Goal: Information Seeking & Learning: Check status

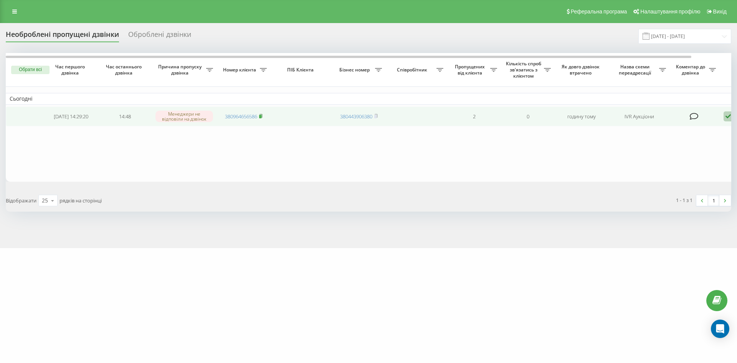
click at [262, 115] on icon at bounding box center [261, 115] width 3 height 3
click at [262, 119] on span at bounding box center [260, 116] width 3 height 7
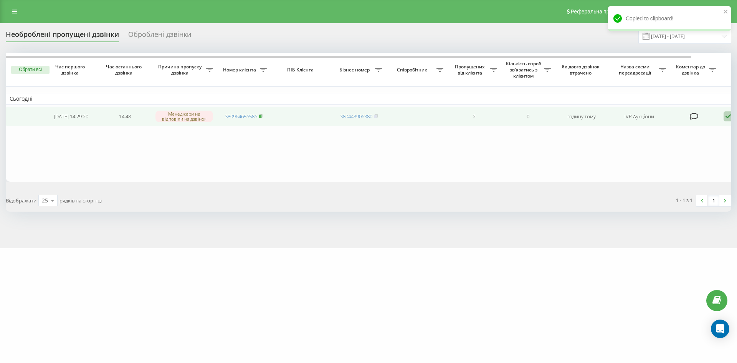
click at [261, 118] on rect at bounding box center [260, 116] width 2 height 3
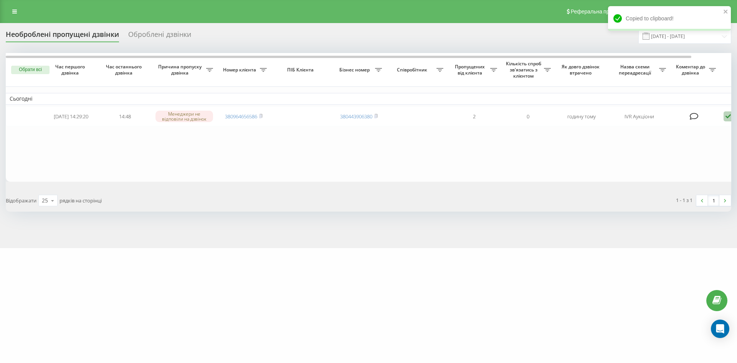
click at [277, 152] on table "Сьогодні 2025-09-23 14:29:20 14:48 Менеджери не відповіли на дзвінок 3809646565…" at bounding box center [390, 117] width 768 height 129
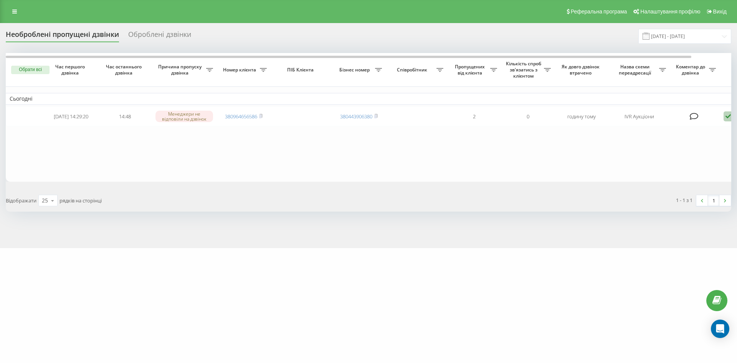
click at [157, 36] on div "Оброблені дзвінки" at bounding box center [159, 36] width 63 height 12
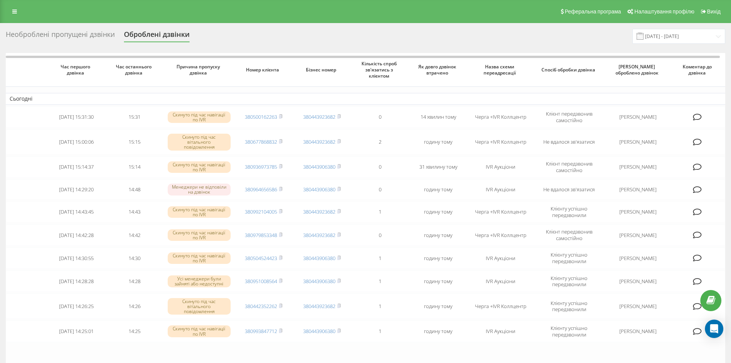
click at [76, 35] on div "Необроблені пропущені дзвінки" at bounding box center [60, 36] width 109 height 12
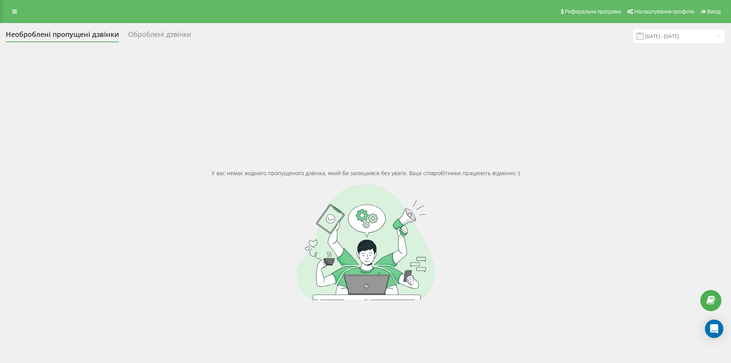
click at [144, 32] on div "Оброблені дзвінки" at bounding box center [159, 36] width 63 height 12
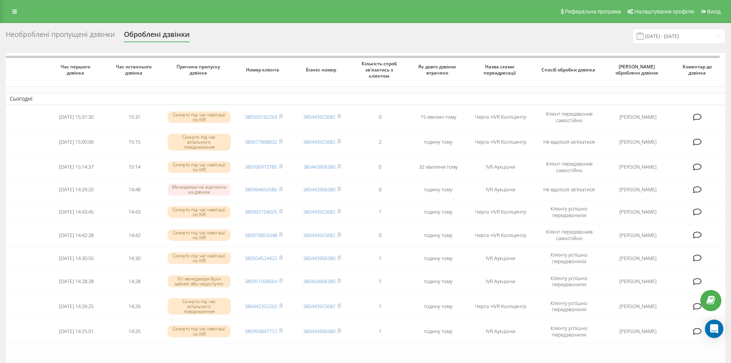
click at [63, 32] on div "Необроблені пропущені дзвінки" at bounding box center [60, 36] width 109 height 12
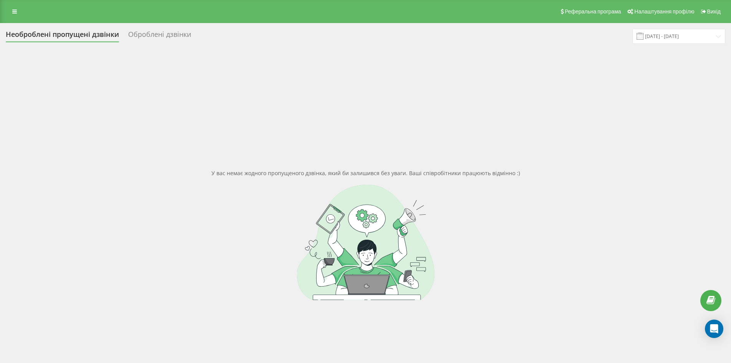
drag, startPoint x: 147, startPoint y: 34, endPoint x: 103, endPoint y: 7, distance: 52.1
click at [147, 33] on div "Оброблені дзвінки" at bounding box center [159, 36] width 63 height 12
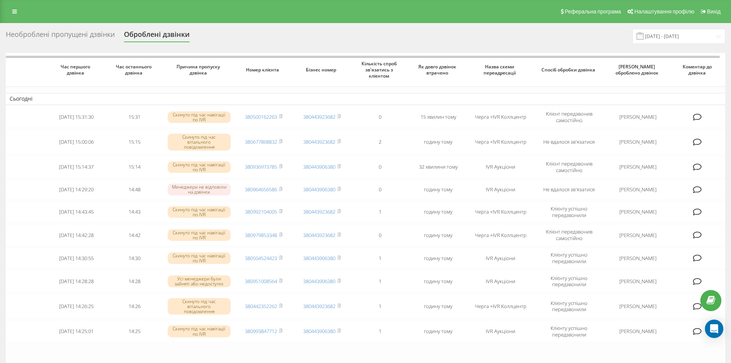
click at [42, 37] on div "Необроблені пропущені дзвінки" at bounding box center [60, 36] width 109 height 12
